Goal: Task Accomplishment & Management: Complete application form

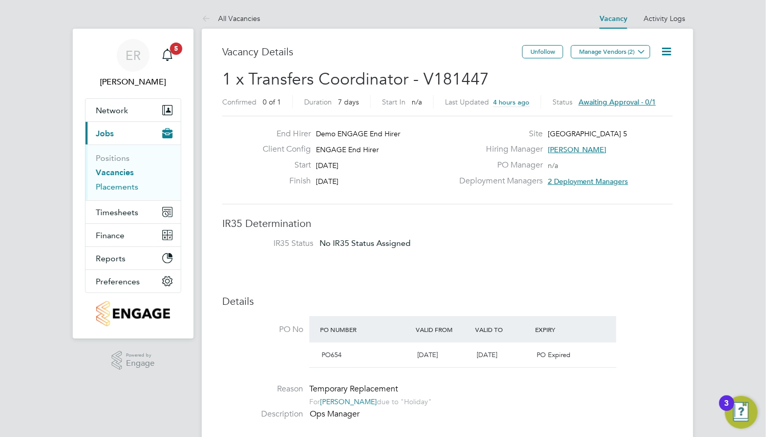
click at [118, 187] on link "Placements" at bounding box center [117, 187] width 42 height 10
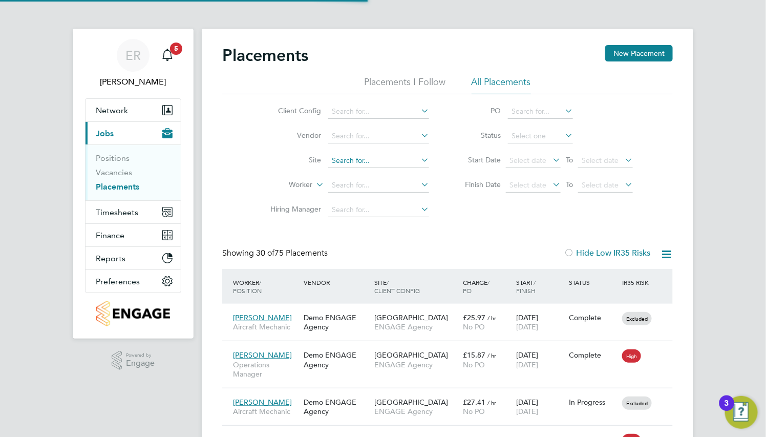
scroll to position [29, 71]
click at [384, 154] on input at bounding box center [378, 161] width 101 height 14
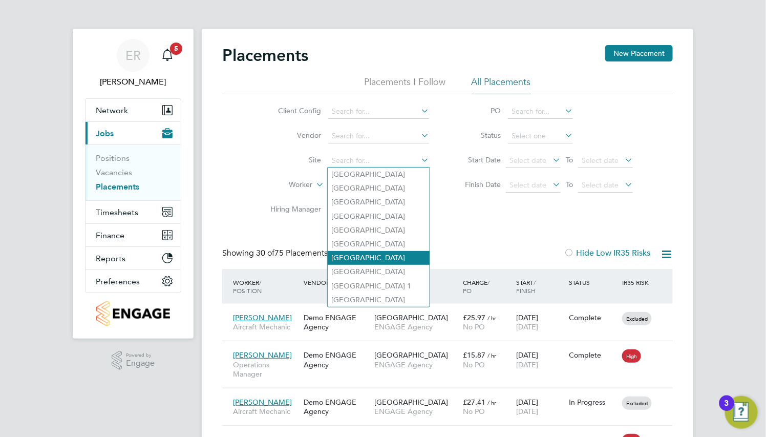
click at [384, 257] on li "[GEOGRAPHIC_DATA]" at bounding box center [379, 258] width 102 height 14
type input "[GEOGRAPHIC_DATA]"
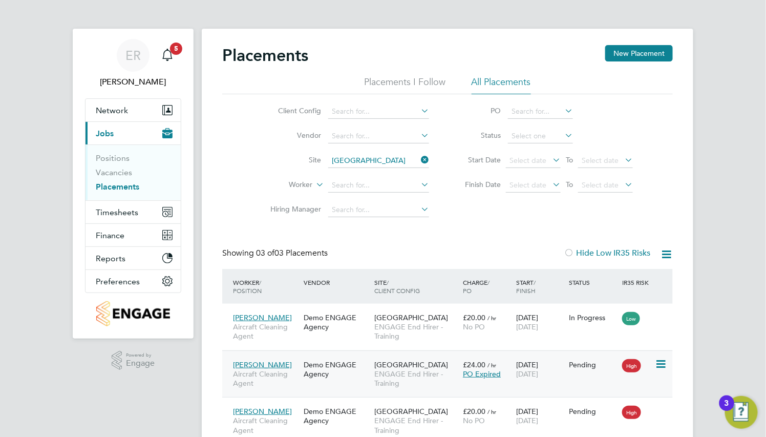
click at [370, 357] on div "Demo ENGAGE Agency" at bounding box center [336, 369] width 71 height 29
click at [419, 159] on icon at bounding box center [419, 160] width 0 height 14
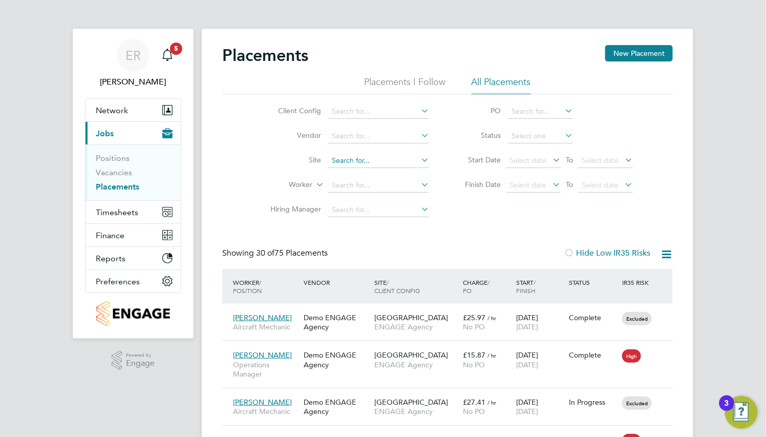
click at [342, 158] on input at bounding box center [378, 161] width 101 height 14
click at [354, 253] on li "[GEOGRAPHIC_DATA]" at bounding box center [379, 258] width 102 height 14
type input "[GEOGRAPHIC_DATA]"
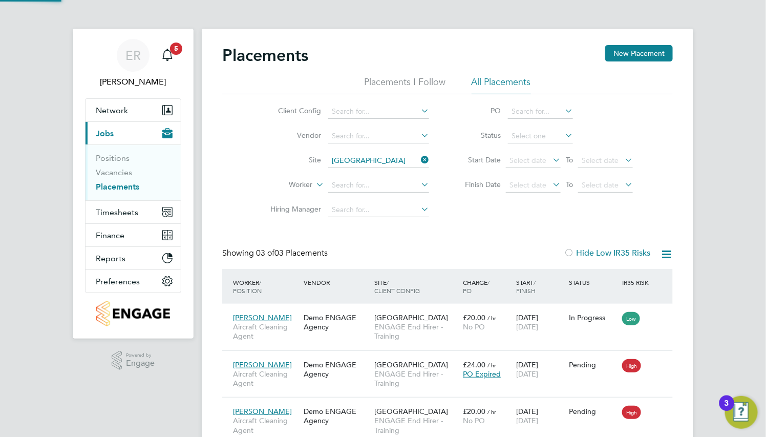
scroll to position [38, 71]
click at [419, 161] on icon at bounding box center [419, 160] width 0 height 14
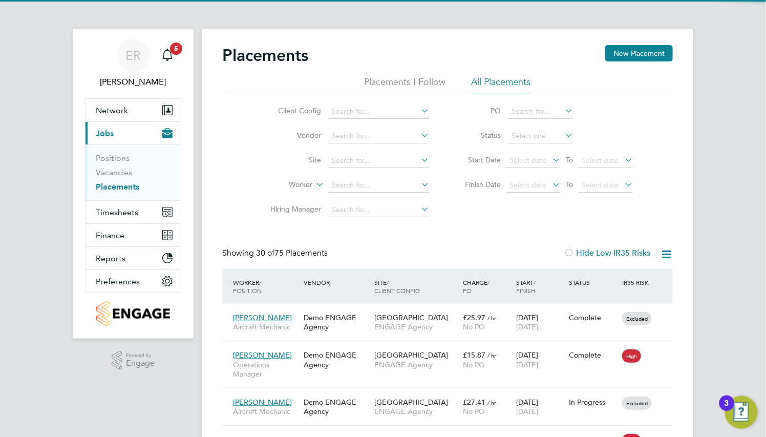
scroll to position [29, 71]
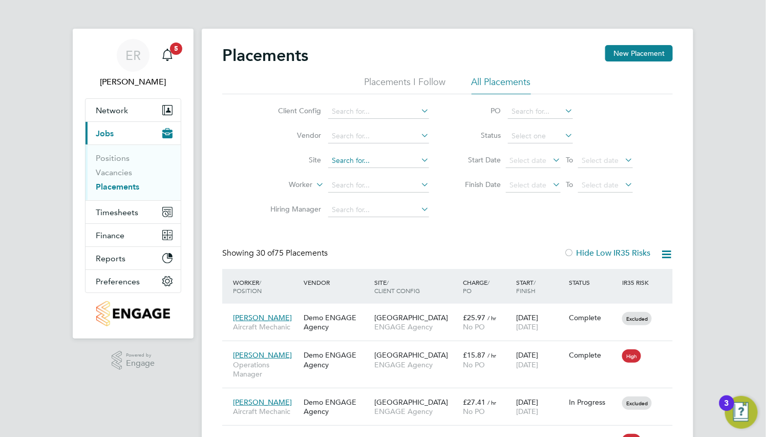
click at [350, 156] on input at bounding box center [378, 161] width 101 height 14
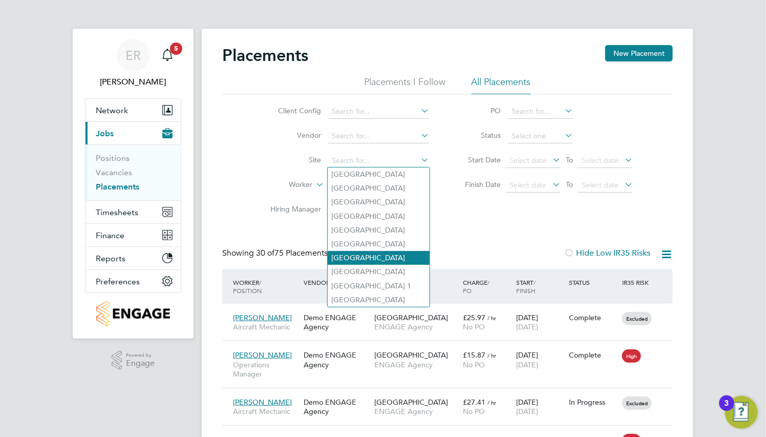
click at [365, 260] on li "[GEOGRAPHIC_DATA]" at bounding box center [379, 258] width 102 height 14
type input "[GEOGRAPHIC_DATA]"
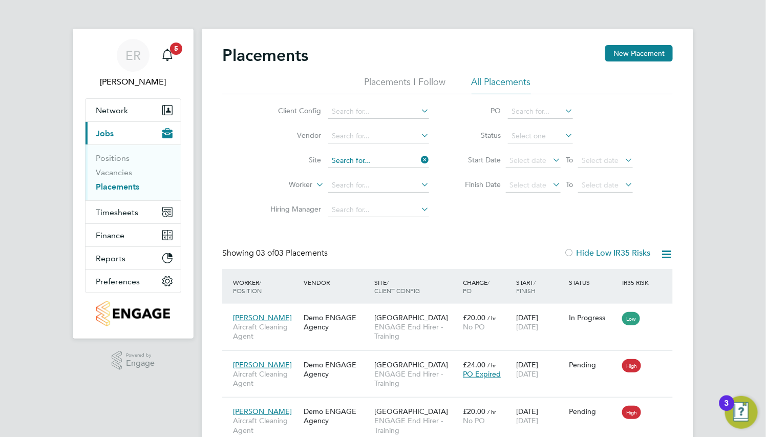
click at [417, 158] on input at bounding box center [378, 161] width 101 height 14
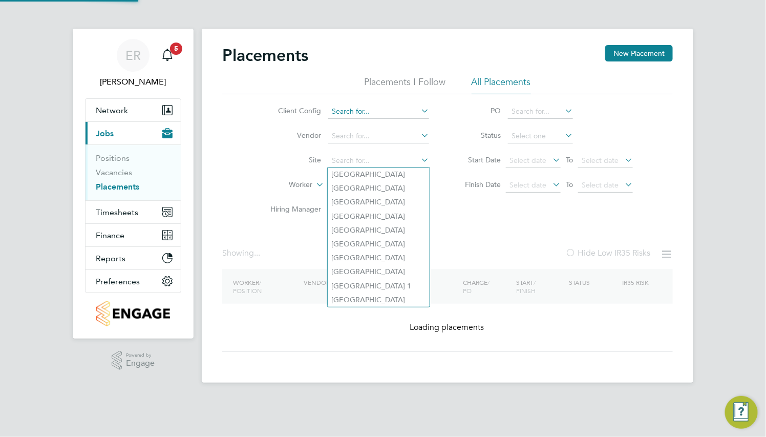
click at [383, 114] on input at bounding box center [378, 111] width 101 height 14
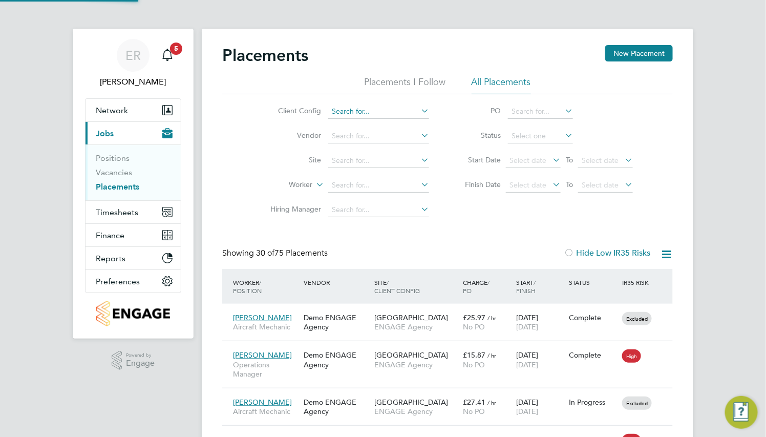
scroll to position [29, 71]
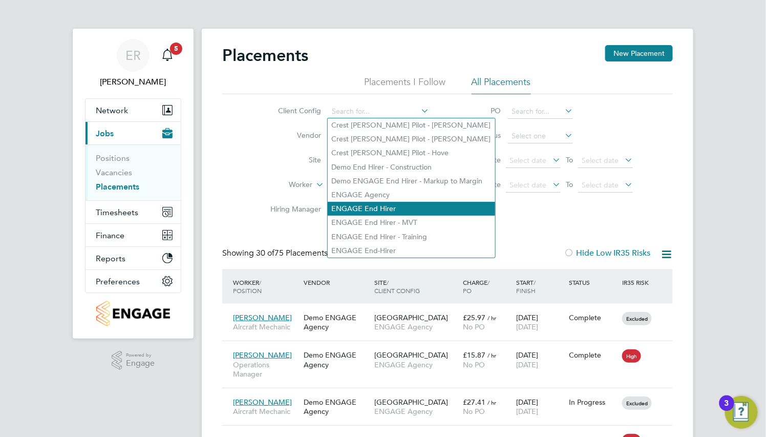
click at [405, 207] on li "ENGAGE End Hirer" at bounding box center [411, 209] width 167 height 14
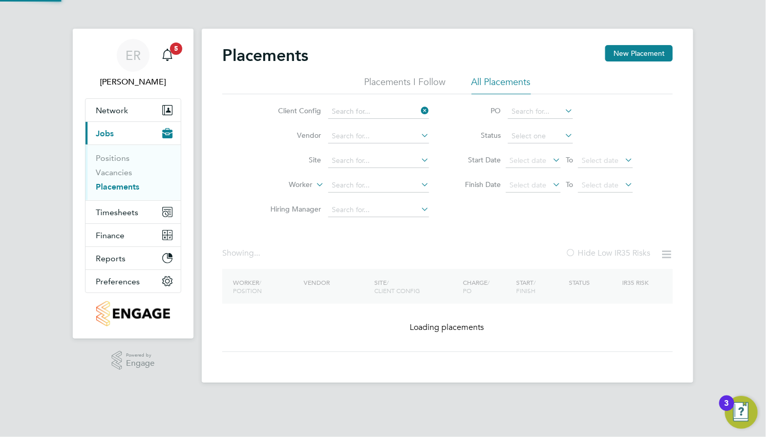
type input "ENGAGE End Hirer"
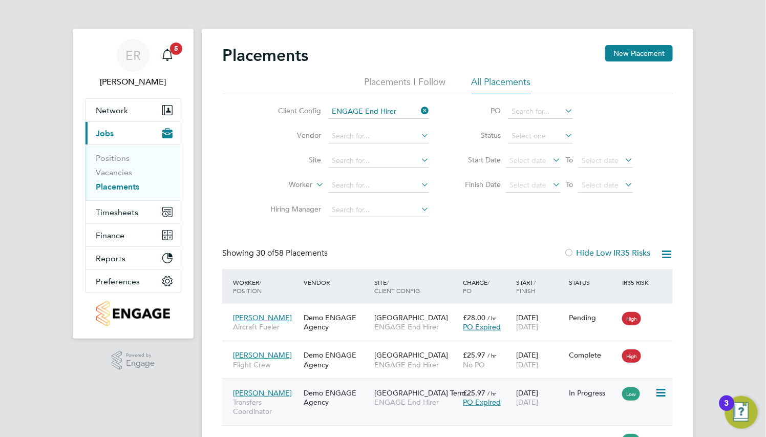
click at [347, 396] on div "Demo ENGAGE Agency" at bounding box center [336, 397] width 71 height 29
click at [333, 343] on div "Tegan Mendoza Flight Crew Demo ENGAGE Agency Luton Airport ENGAGE End Hirer £25…" at bounding box center [447, 358] width 450 height 37
click at [347, 395] on div "Demo ENGAGE Agency" at bounding box center [336, 397] width 71 height 29
click at [419, 113] on icon at bounding box center [419, 110] width 0 height 14
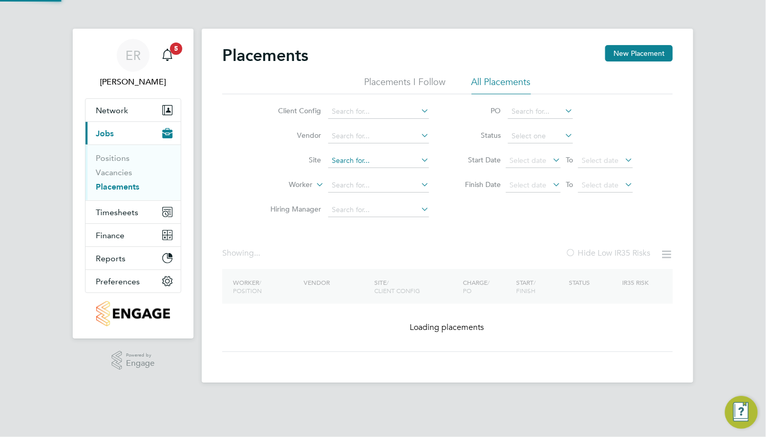
click at [388, 167] on div "Placements New Placement Placements I Follow All Placements Client Config Vendo…" at bounding box center [447, 206] width 491 height 354
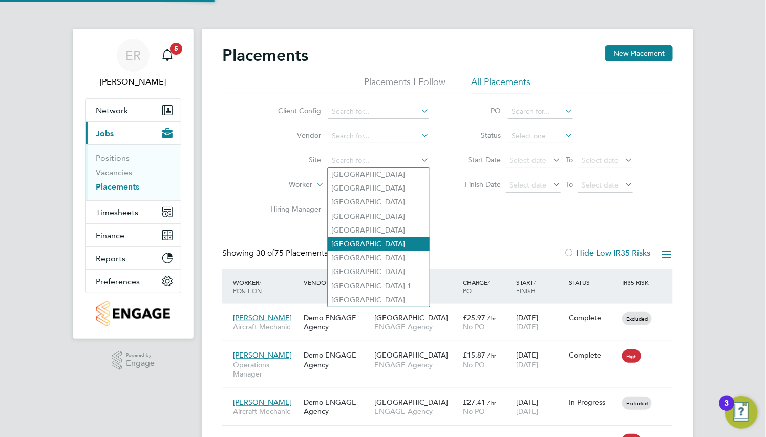
scroll to position [29, 71]
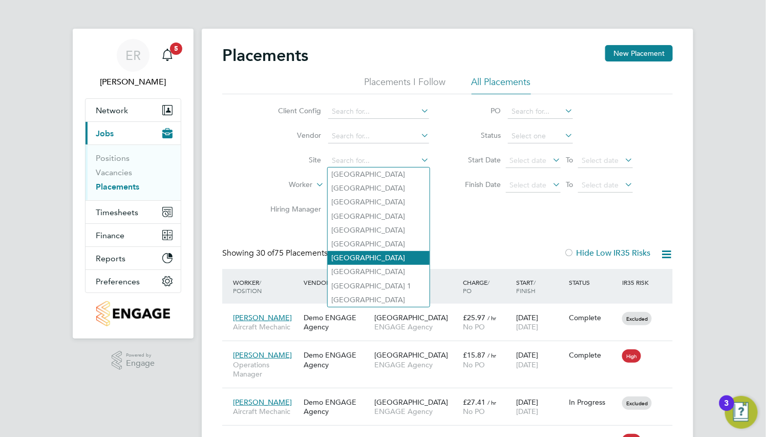
click at [382, 259] on li "[GEOGRAPHIC_DATA]" at bounding box center [379, 258] width 102 height 14
type input "[GEOGRAPHIC_DATA]"
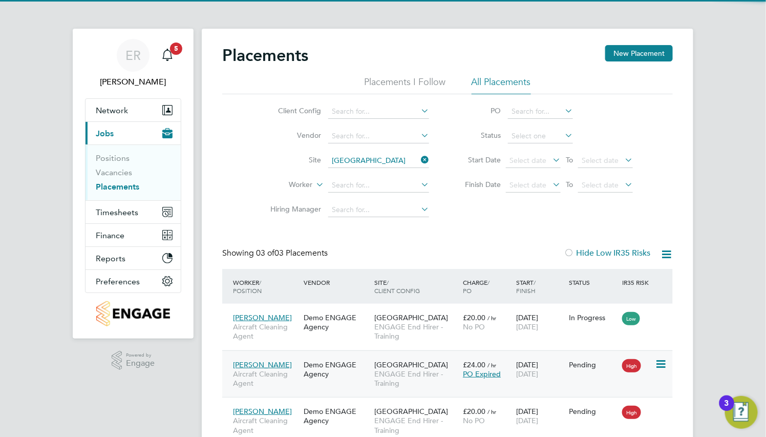
click at [331, 366] on div "Demo ENGAGE Agency" at bounding box center [336, 369] width 71 height 29
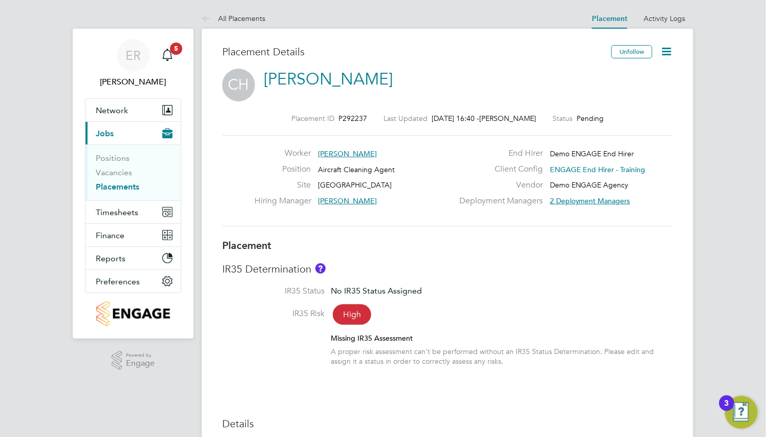
click at [451, 292] on li "IR35 Status No IR35 Status Assigned" at bounding box center [447, 297] width 450 height 23
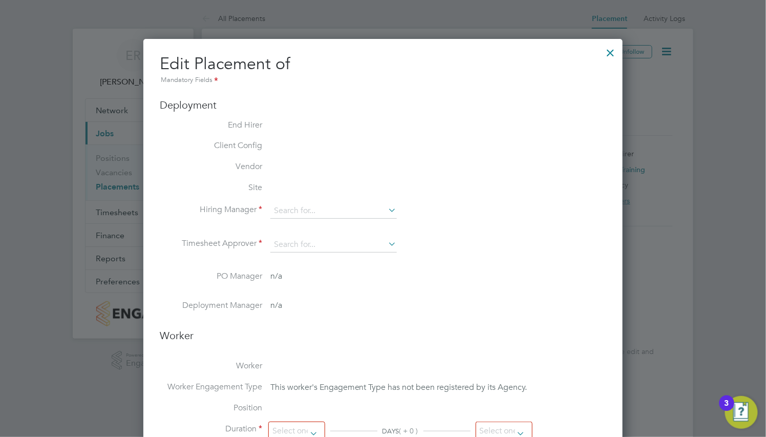
type input "[PERSON_NAME]"
type input "[DATE]"
type input "08:00"
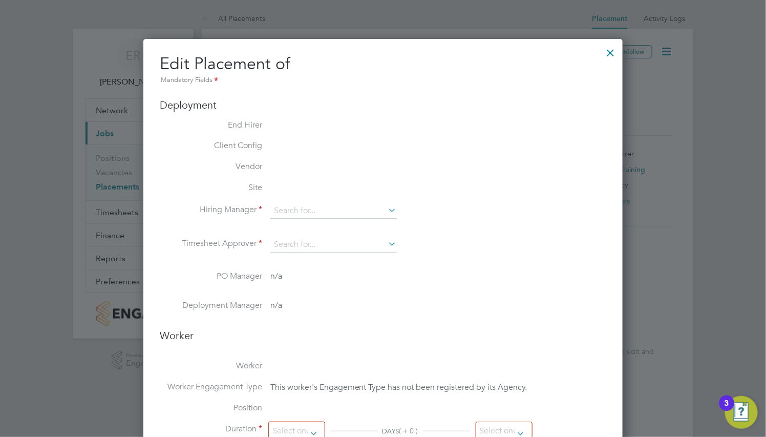
type input "18:00"
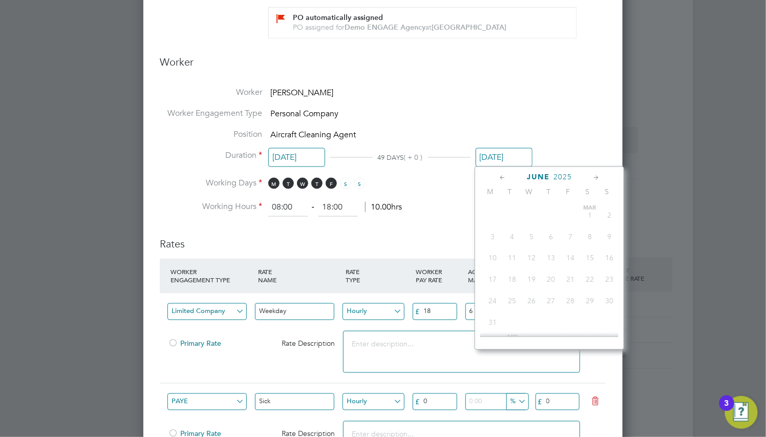
click at [504, 159] on input "29 Jun 2025" at bounding box center [503, 157] width 57 height 19
click at [590, 176] on div "June 2025" at bounding box center [549, 177] width 138 height 10
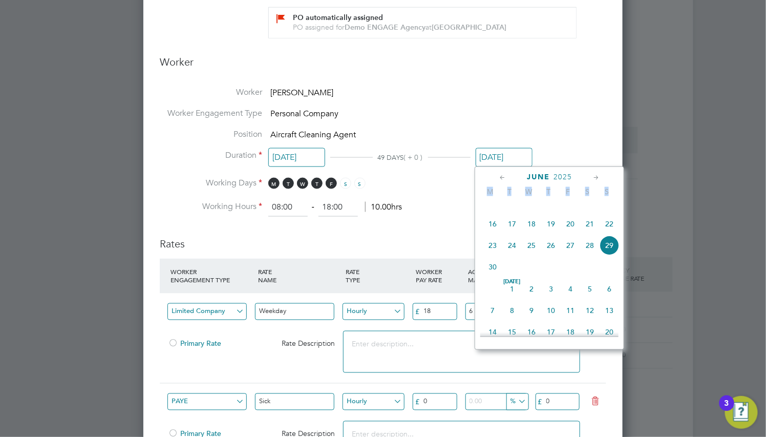
click at [590, 176] on div "June 2025" at bounding box center [549, 177] width 138 height 10
click at [597, 180] on icon at bounding box center [596, 177] width 10 height 11
click at [598, 180] on icon at bounding box center [596, 177] width 10 height 11
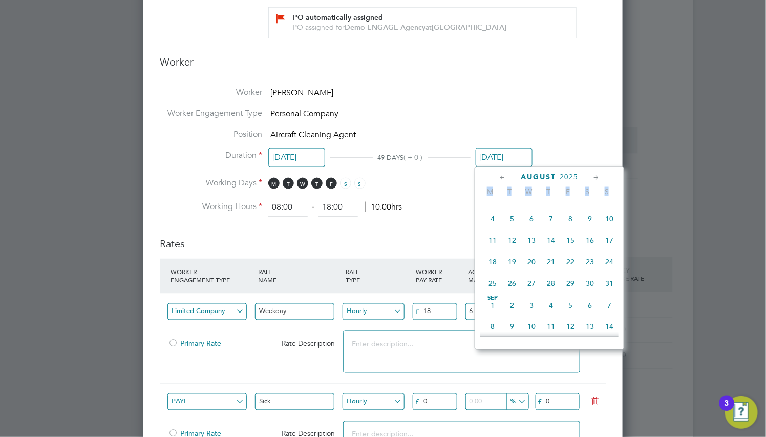
click at [598, 180] on icon at bounding box center [596, 177] width 10 height 11
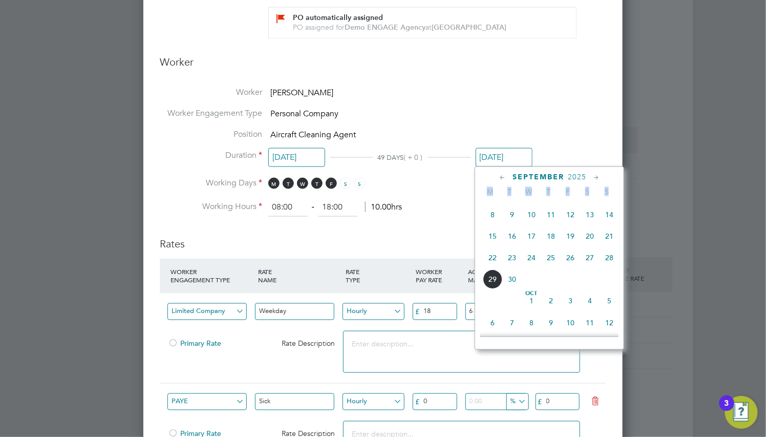
click at [598, 180] on icon at bounding box center [596, 177] width 10 height 11
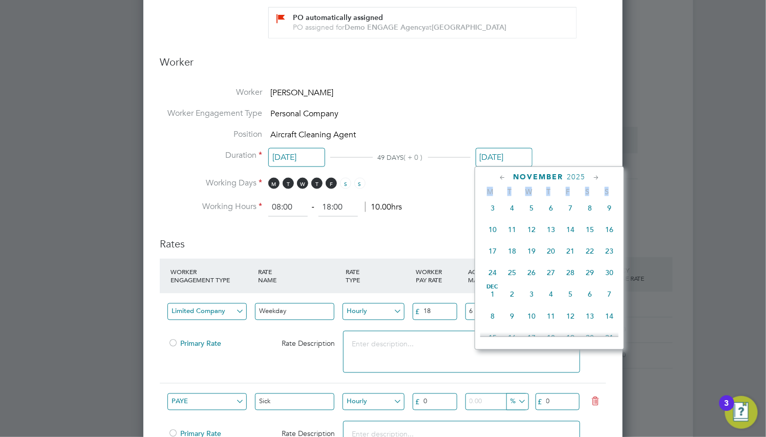
click at [605, 282] on span "30" at bounding box center [608, 272] width 19 height 19
type input "30 Nov 2025"
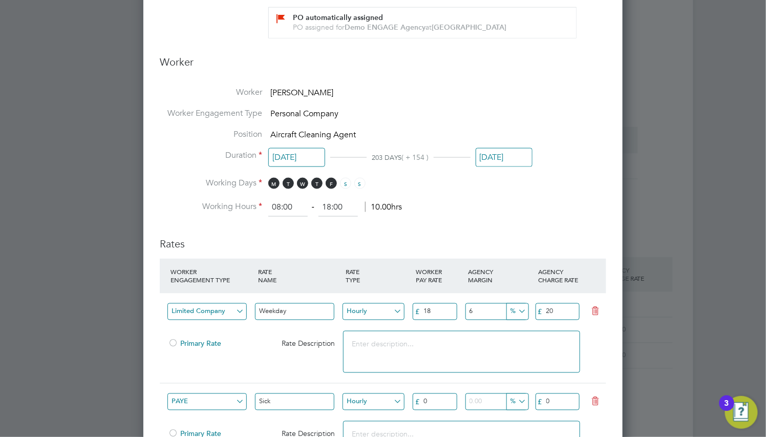
click at [481, 217] on ng-form "Deployment End Hirer Demo ENGAGE End Hirer Client Config ENGAGE End Hirer - Tra…" at bounding box center [383, 286] width 446 height 1297
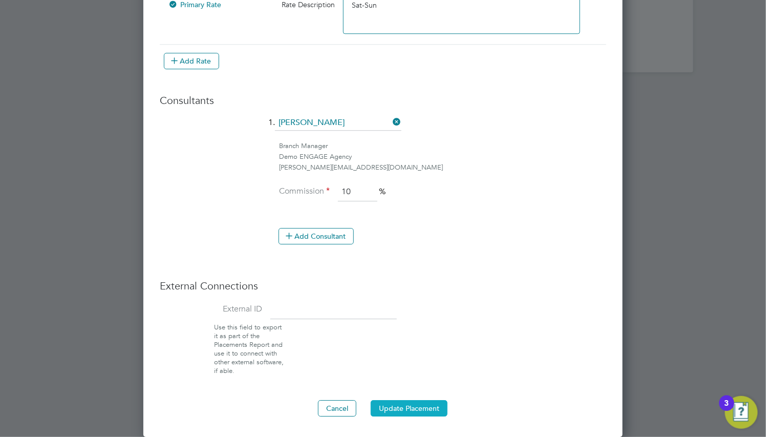
click at [421, 410] on button "Update Placement" at bounding box center [409, 408] width 77 height 16
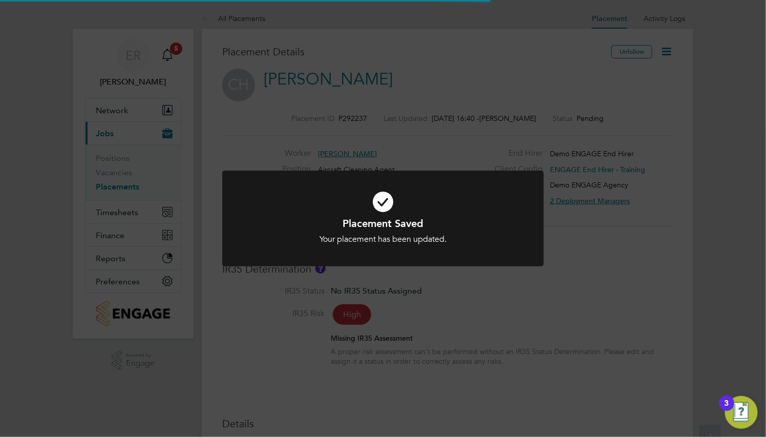
click at [441, 246] on div at bounding box center [382, 218] width 321 height 96
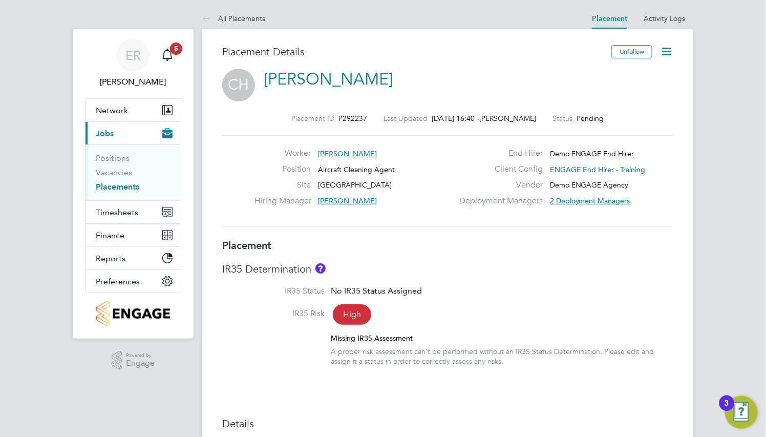
click at [666, 50] on icon at bounding box center [666, 51] width 13 height 13
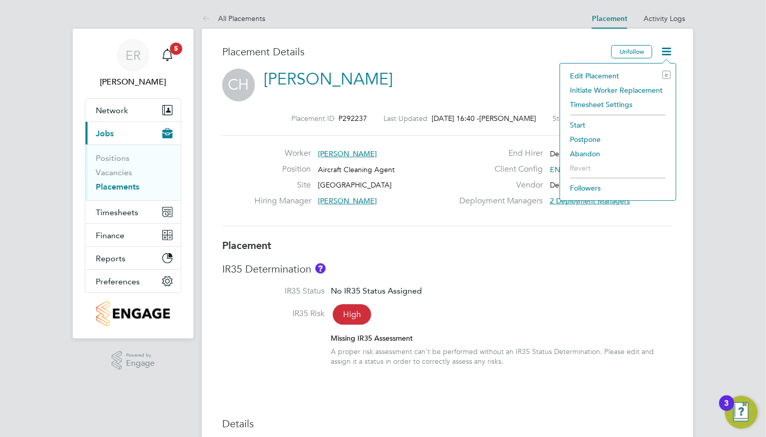
click at [628, 91] on li "Initiate Worker Replacement" at bounding box center [617, 90] width 105 height 14
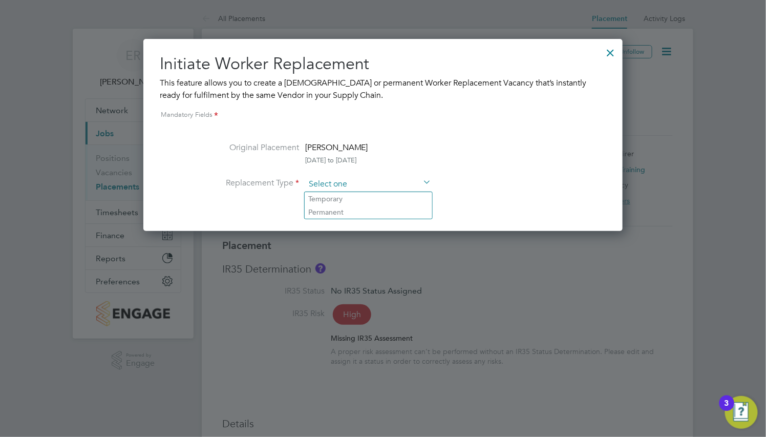
click at [386, 188] on input at bounding box center [368, 184] width 126 height 15
click at [385, 213] on li "Permanent" at bounding box center [367, 211] width 127 height 13
type input "Permanent"
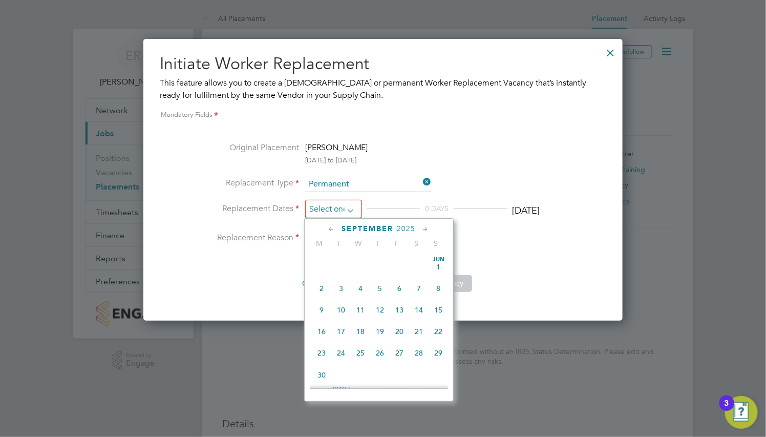
click at [339, 203] on input at bounding box center [333, 209] width 57 height 19
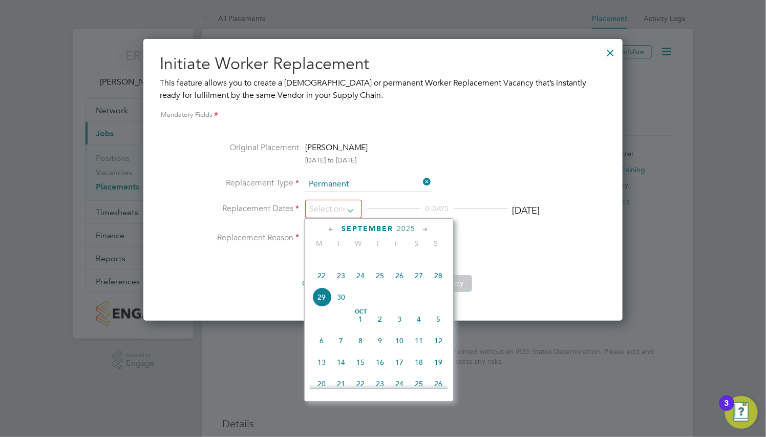
click at [428, 229] on icon at bounding box center [426, 229] width 10 height 11
click at [321, 327] on span "20" at bounding box center [321, 317] width 19 height 19
type input "20 Oct 2025"
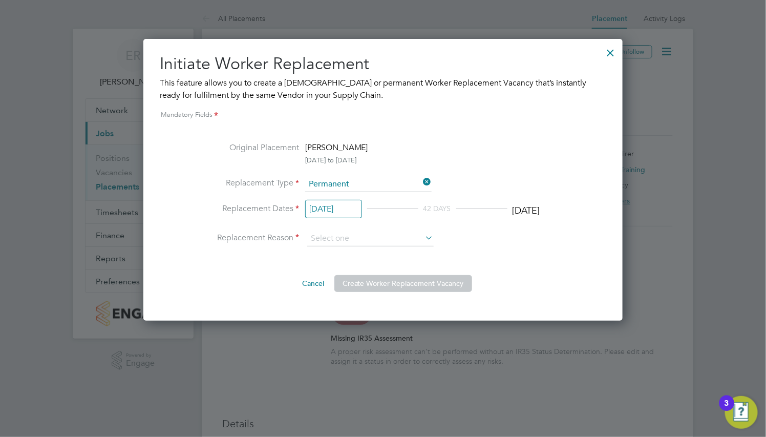
click at [367, 227] on li "Replacement Dates 20 Oct 2025 42 DAYS 30 Nov 2025" at bounding box center [383, 216] width 373 height 29
click at [367, 232] on input at bounding box center [370, 238] width 126 height 15
click at [563, 129] on div "Initiate Worker Replacement This feature allows you to create a temporary or pe…" at bounding box center [383, 172] width 446 height 238
click at [611, 53] on div at bounding box center [610, 50] width 18 height 18
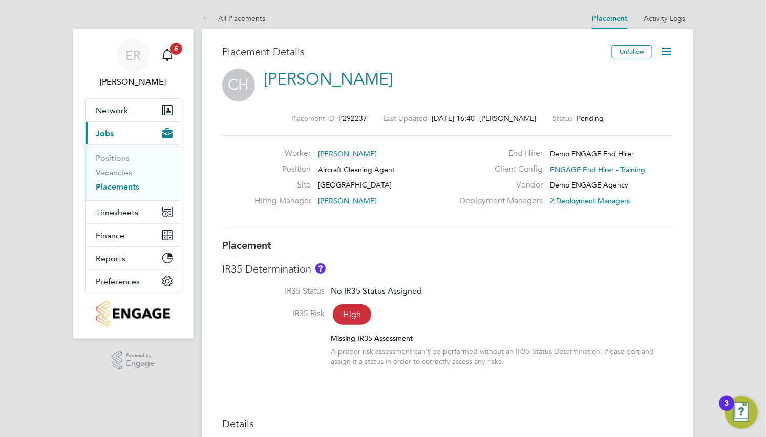
click at [666, 53] on icon at bounding box center [666, 51] width 13 height 13
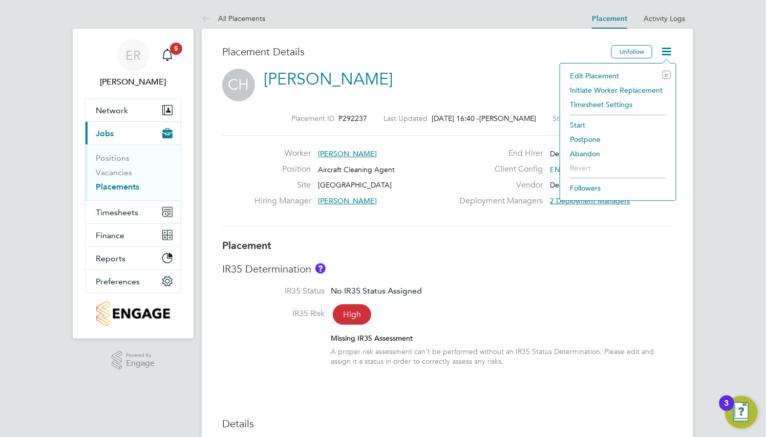
click at [240, 184] on div "Worker Conner Hopkins Position Aircraft Cleaning Agent Site Edinburgh Airport H…" at bounding box center [447, 180] width 459 height 65
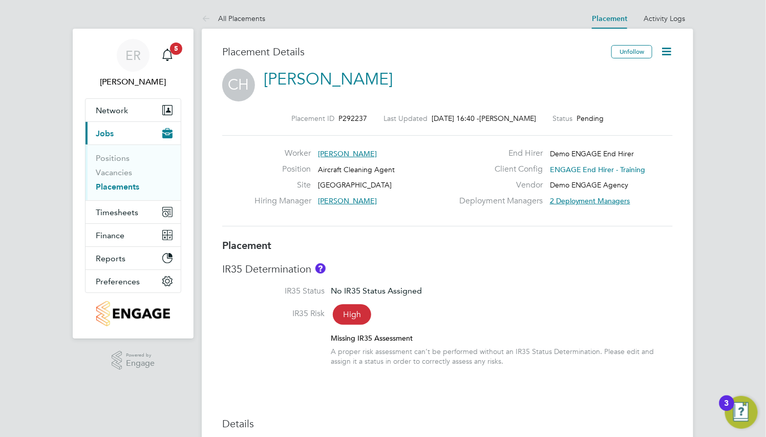
click at [666, 53] on icon at bounding box center [666, 51] width 13 height 13
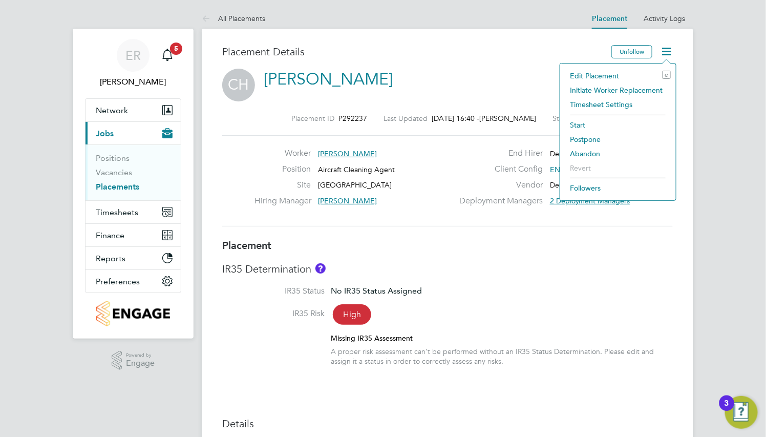
click at [395, 99] on div "CH Conner Hopkins" at bounding box center [447, 85] width 450 height 33
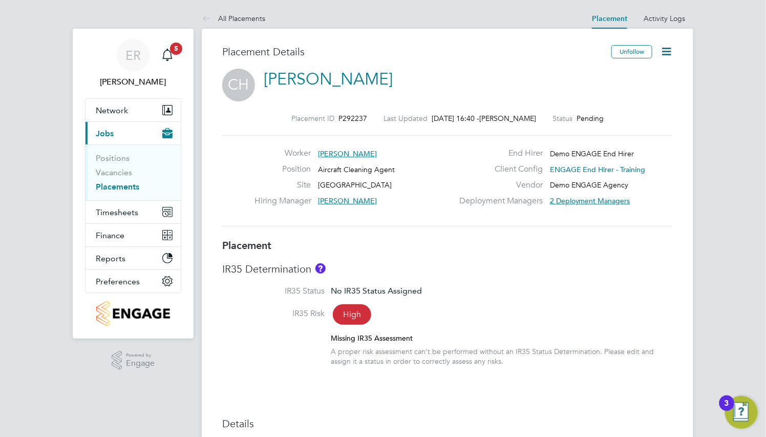
click at [665, 52] on icon at bounding box center [666, 51] width 13 height 13
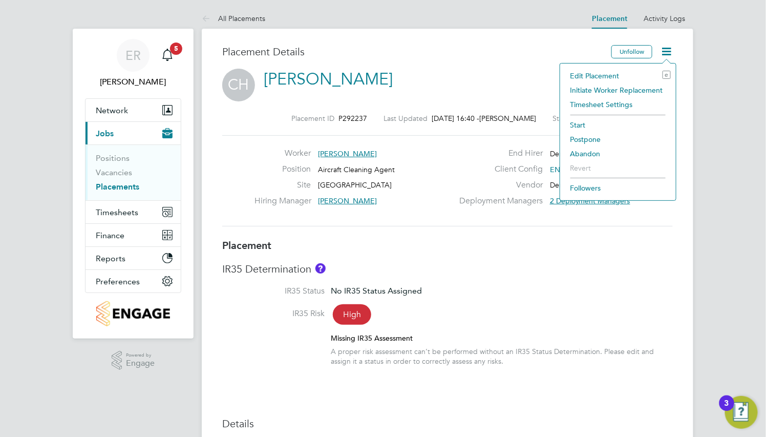
click at [644, 90] on li "Initiate Worker Replacement" at bounding box center [617, 90] width 105 height 14
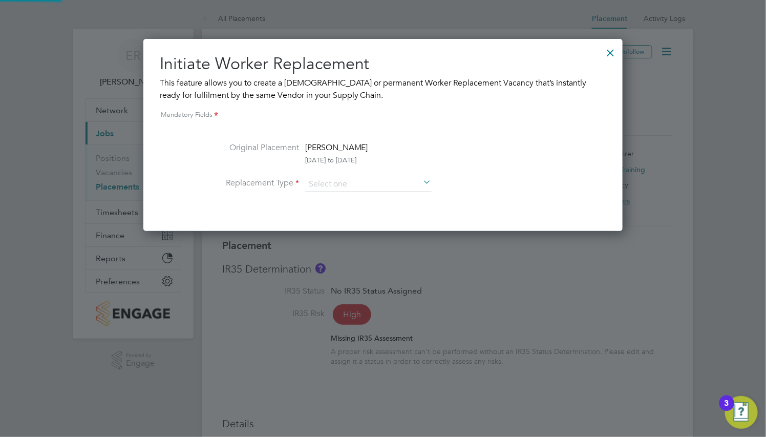
scroll to position [192, 479]
click at [398, 180] on input at bounding box center [368, 184] width 126 height 15
click at [396, 209] on li "Permanent" at bounding box center [367, 211] width 127 height 13
type input "Permanent"
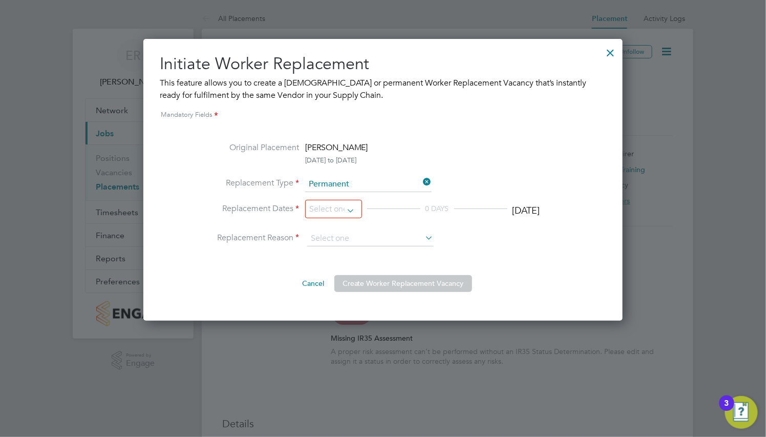
scroll to position [282, 479]
click at [340, 209] on input at bounding box center [333, 209] width 57 height 19
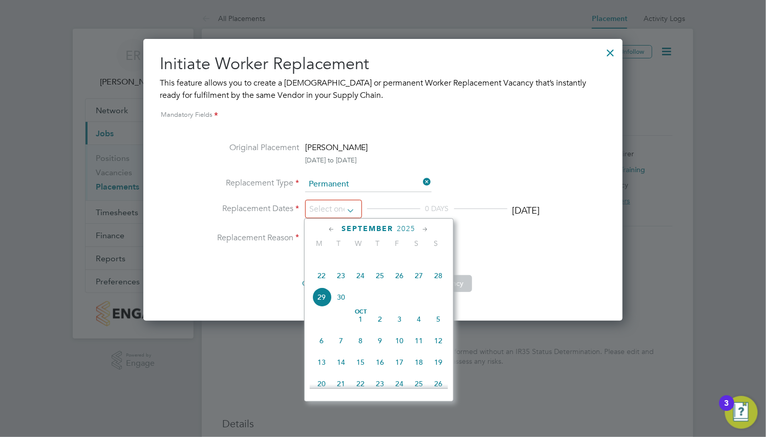
click at [421, 229] on icon at bounding box center [426, 229] width 10 height 11
click at [327, 281] on span "3" at bounding box center [321, 271] width 19 height 19
type input "03 Nov 2025"
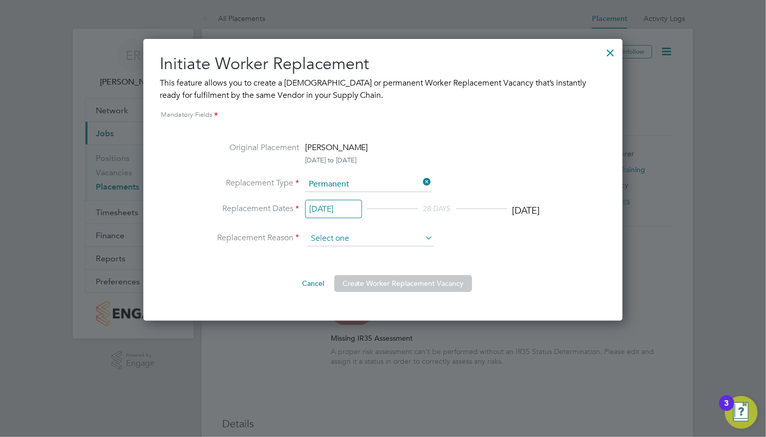
click at [338, 240] on input at bounding box center [370, 238] width 126 height 15
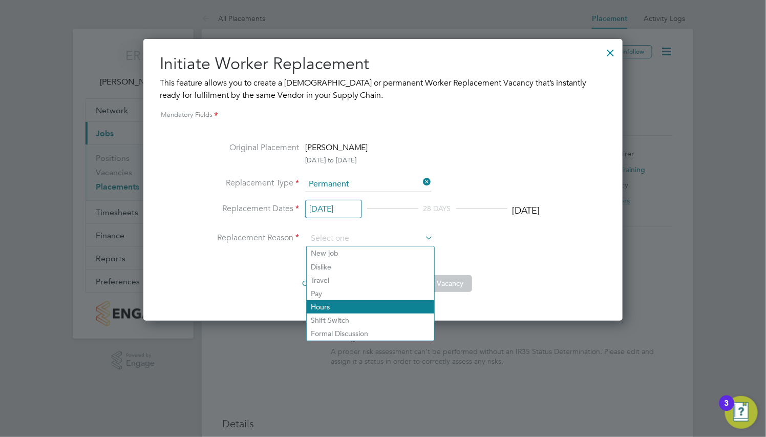
click at [331, 302] on li "Hours" at bounding box center [370, 306] width 127 height 13
type input "Hours"
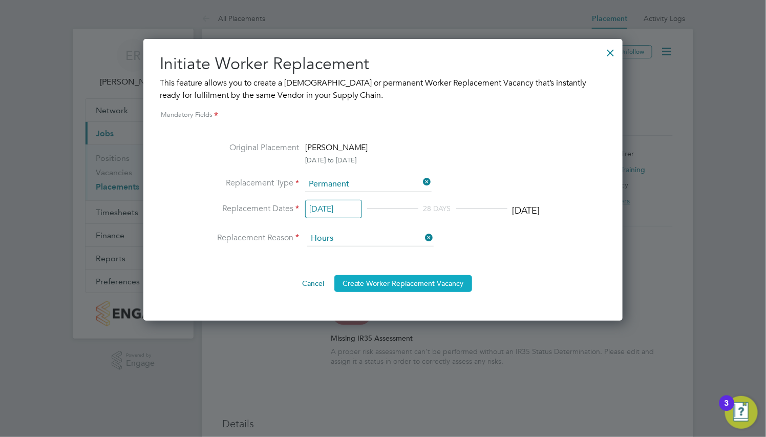
click at [388, 287] on button "Create Worker Replacement Vacancy" at bounding box center [403, 283] width 138 height 16
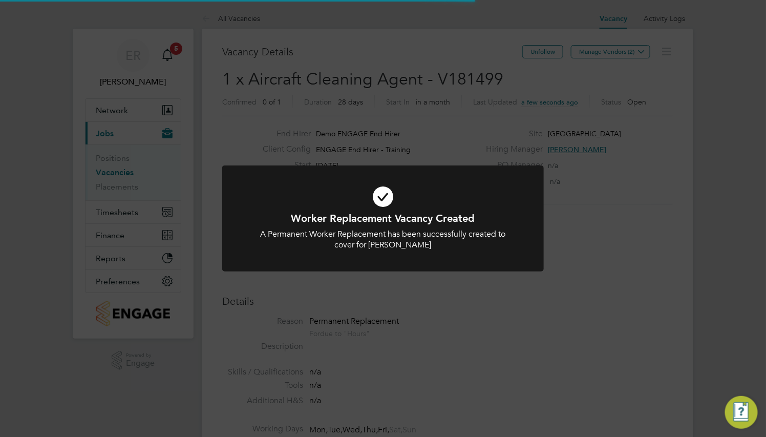
scroll to position [17, 89]
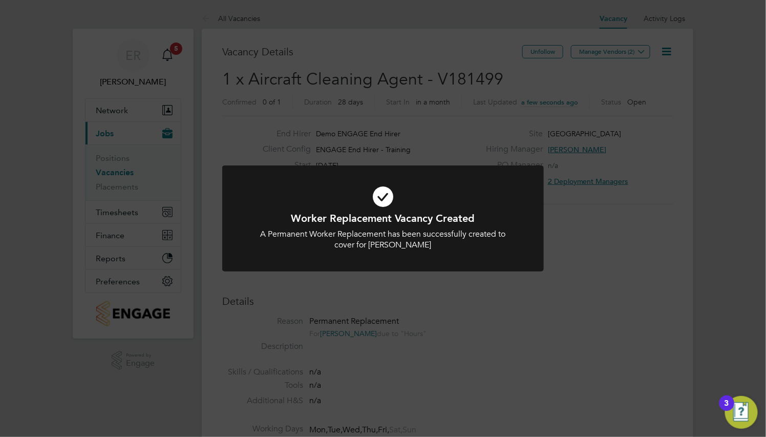
click at [388, 287] on div "Worker Replacement Vacancy Created A Permanent Worker Replacement has been succ…" at bounding box center [383, 218] width 766 height 437
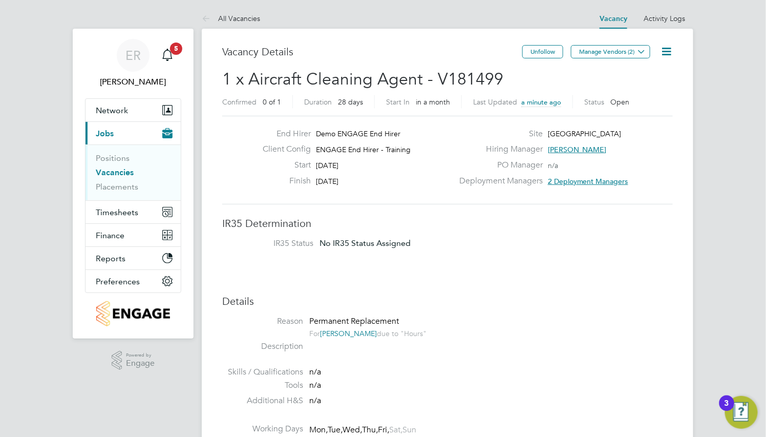
click at [628, 98] on div "Confirmed 0 of 1 Duration 28 days Start In in a month Last Updated a minute ago…" at bounding box center [447, 103] width 450 height 16
click at [632, 103] on div "Confirmed 0 of 1 Duration 28 days Start In in a month Last Updated 2 minutes ag…" at bounding box center [447, 103] width 450 height 16
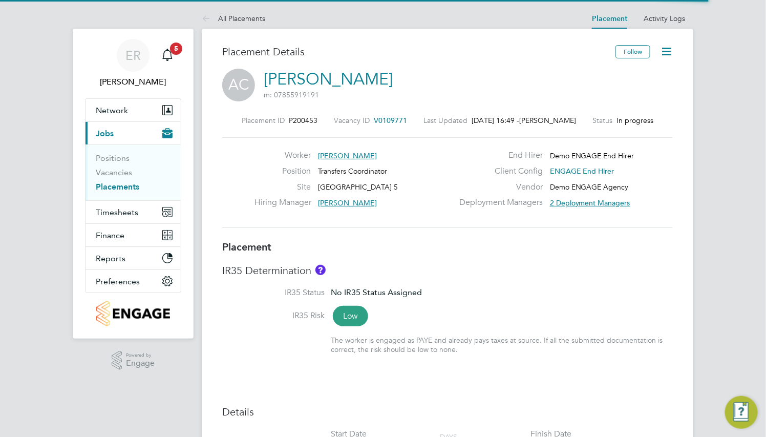
click at [661, 51] on icon at bounding box center [666, 51] width 13 height 13
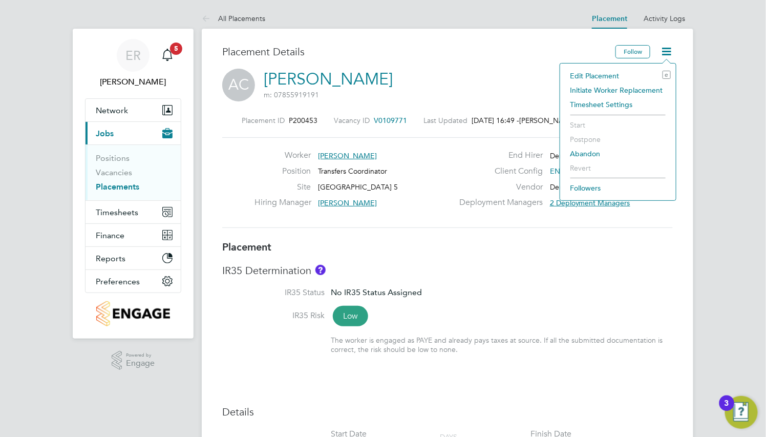
click at [611, 87] on li "Initiate Worker Replacement" at bounding box center [617, 90] width 105 height 14
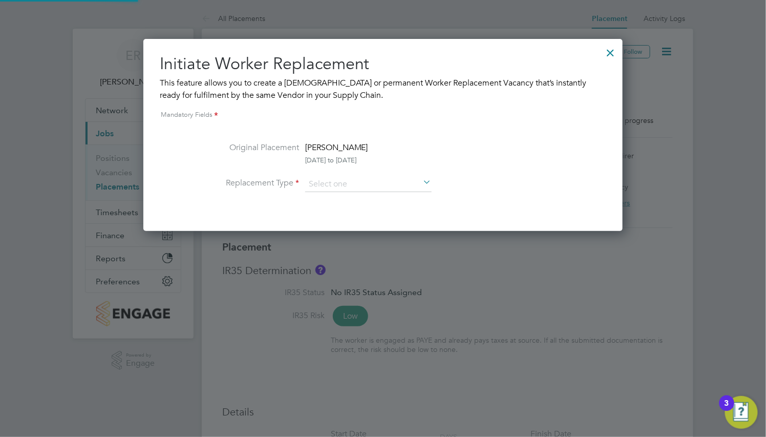
scroll to position [5, 5]
click at [378, 180] on input at bounding box center [368, 184] width 126 height 15
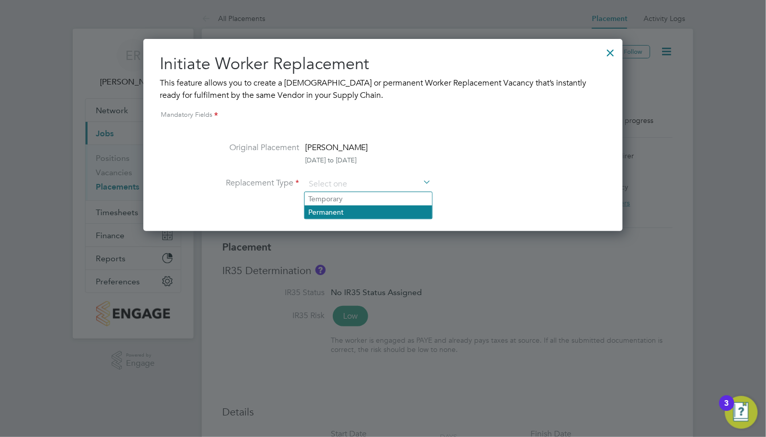
click at [372, 214] on li "Permanent" at bounding box center [367, 211] width 127 height 13
type input "Permanent"
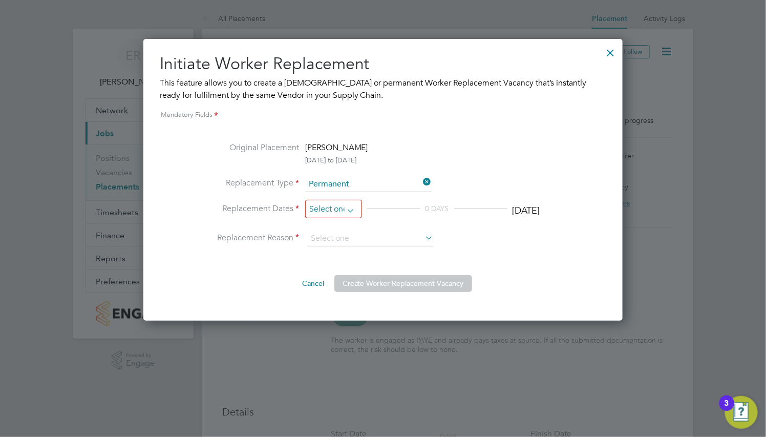
click at [344, 214] on input at bounding box center [333, 209] width 57 height 19
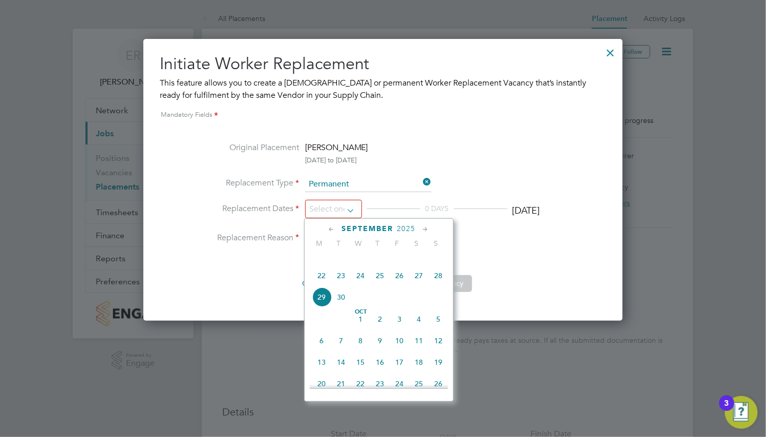
click at [428, 230] on icon at bounding box center [426, 229] width 10 height 11
click at [328, 229] on icon at bounding box center [332, 229] width 10 height 11
click at [322, 284] on span "6" at bounding box center [321, 274] width 19 height 19
type input "06 Oct 2025"
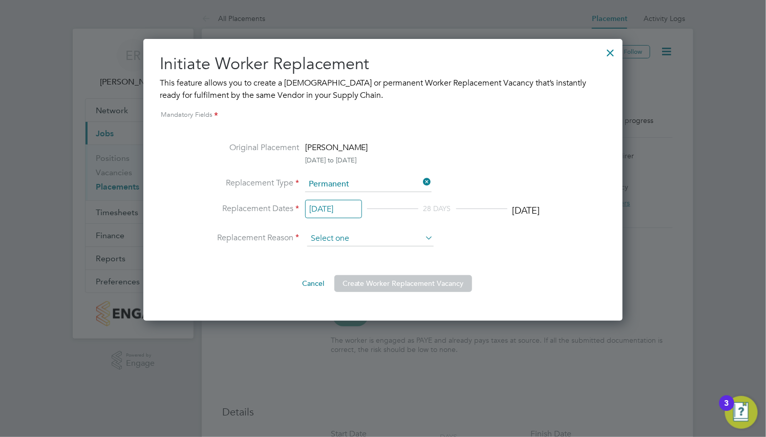
click at [365, 234] on input at bounding box center [370, 238] width 126 height 15
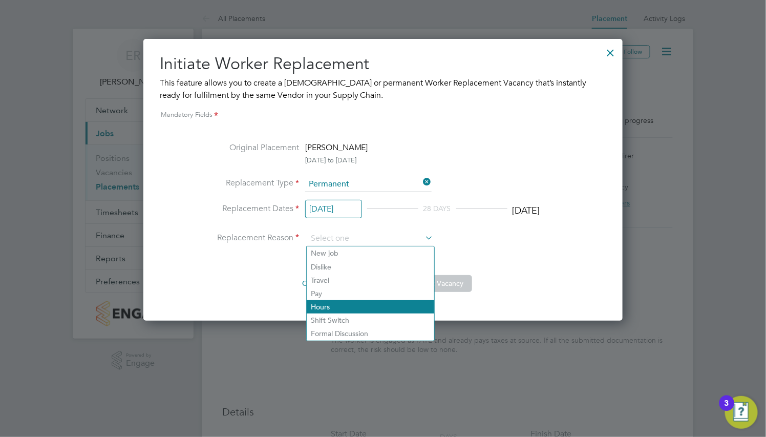
click at [358, 302] on li "Hours" at bounding box center [370, 306] width 127 height 13
type input "Hours"
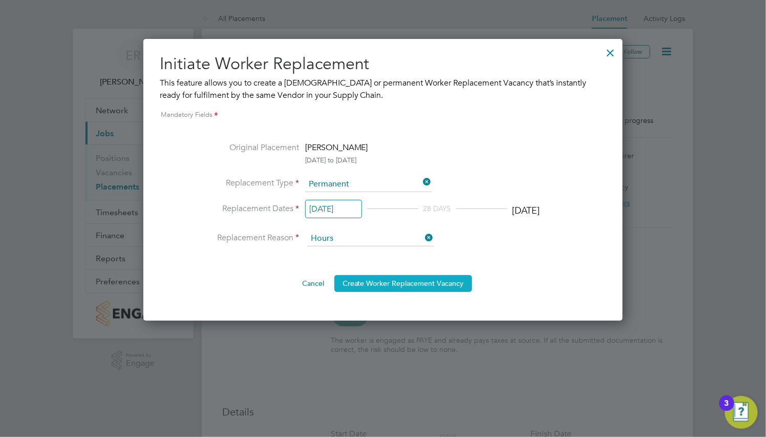
click at [419, 282] on button "Create Worker Replacement Vacancy" at bounding box center [403, 283] width 138 height 16
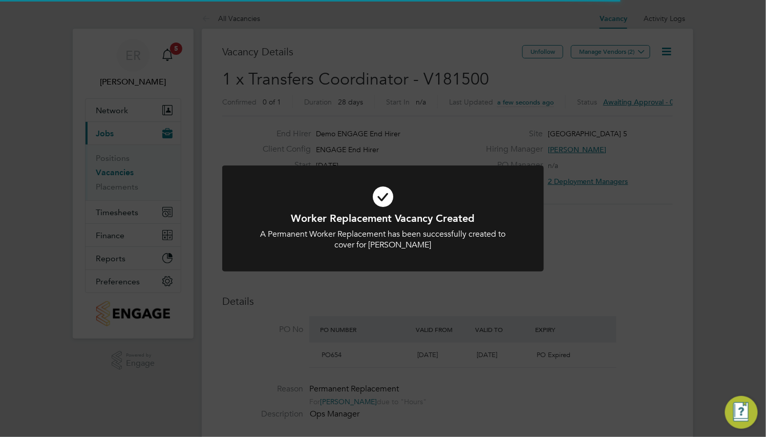
click at [408, 190] on icon at bounding box center [383, 197] width 266 height 40
